Goal: Communication & Community: Answer question/provide support

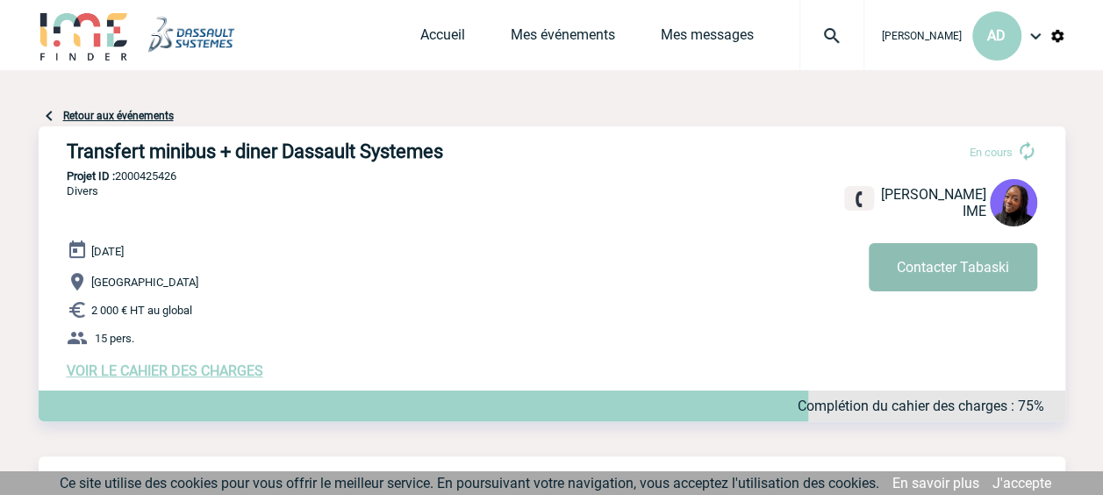
click at [992, 255] on button "Contacter Tabaski" at bounding box center [953, 267] width 169 height 48
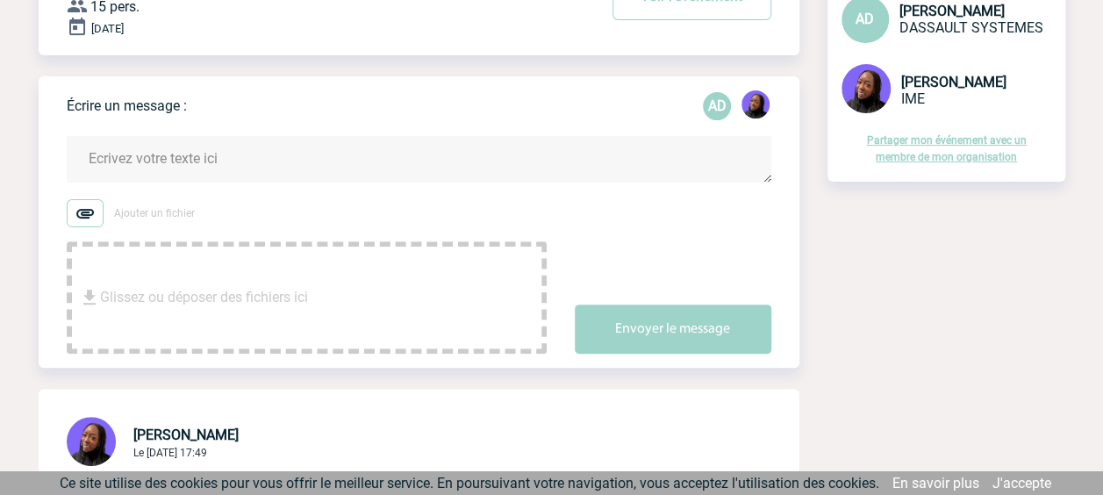
scroll to position [176, 0]
click at [213, 151] on textarea at bounding box center [419, 158] width 705 height 47
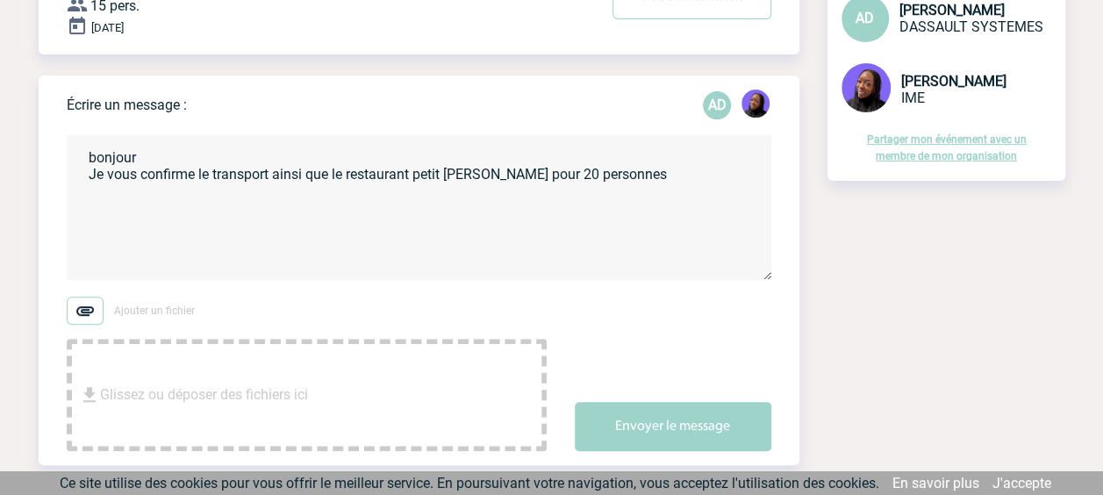
click at [565, 179] on textarea "bonjour Je vous confirme le transport ainsi que le restaurant petit [PERSON_NAM…" at bounding box center [419, 207] width 705 height 145
click at [646, 168] on textarea "bonjour Je vous confirme le transport ainsi que le restaurant petit [PERSON_NAM…" at bounding box center [419, 207] width 705 height 145
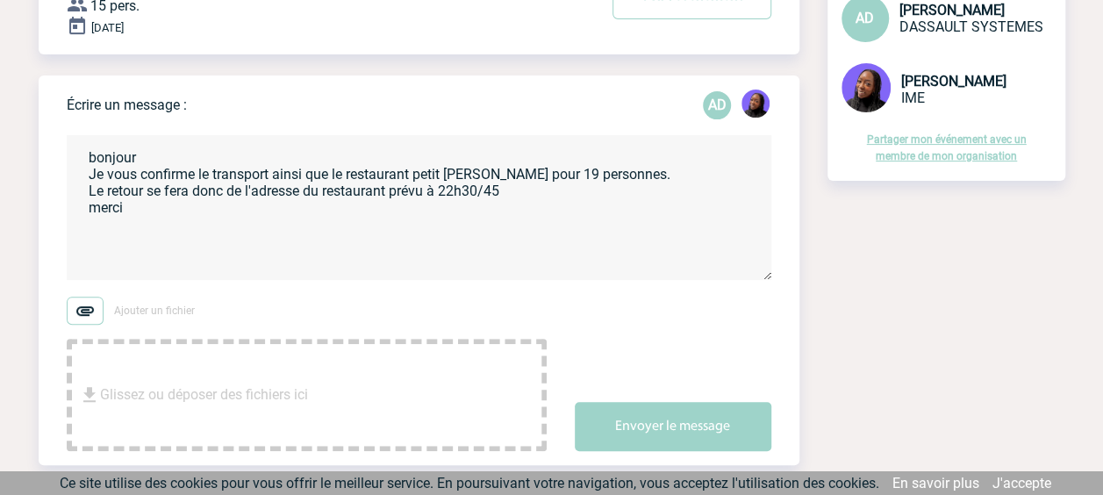
click at [516, 195] on textarea "bonjour Je vous confirme le transport ainsi que le restaurant petit [PERSON_NAM…" at bounding box center [419, 207] width 705 height 145
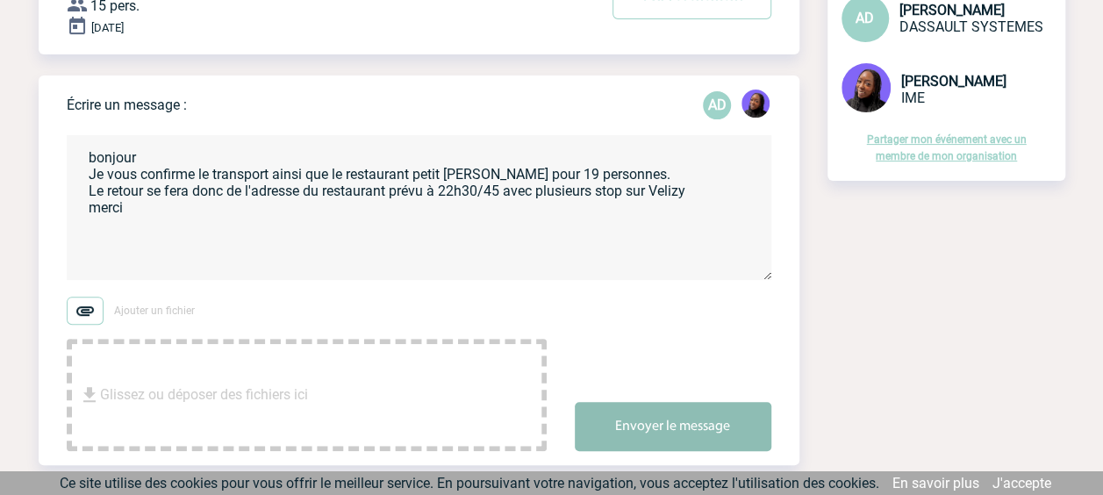
type textarea "bonjour Je vous confirme le transport ainsi que le restaurant petit [PERSON_NAM…"
click at [715, 423] on button "Envoyer le message" at bounding box center [673, 426] width 197 height 49
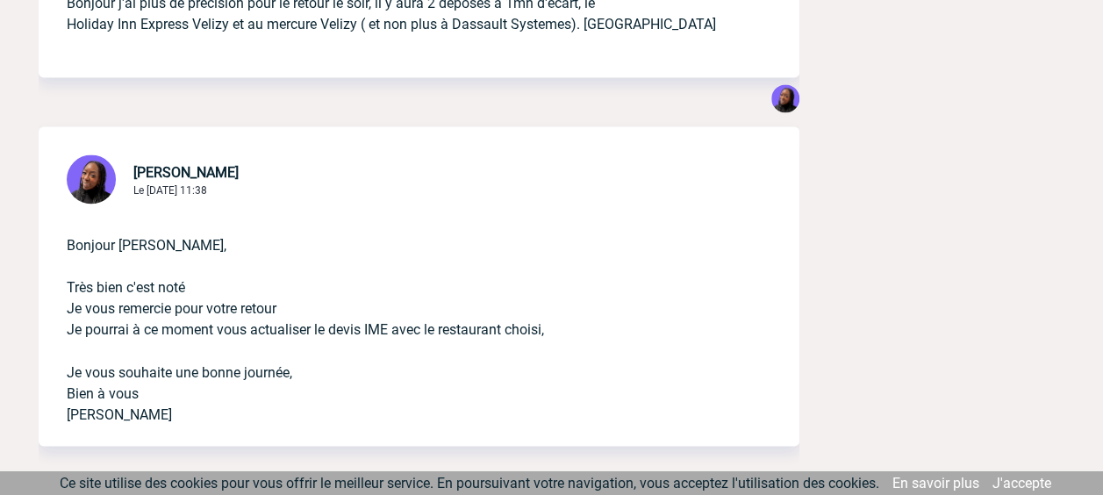
scroll to position [1580, 0]
